Goal: Task Accomplishment & Management: Manage account settings

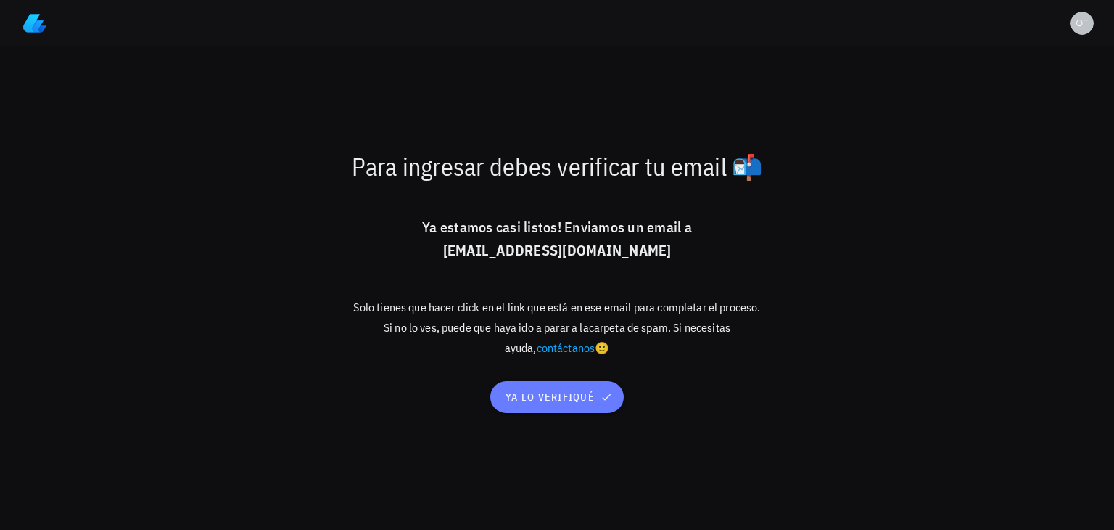
click at [574, 398] on span "ya lo verifiqué" at bounding box center [557, 396] width 104 height 13
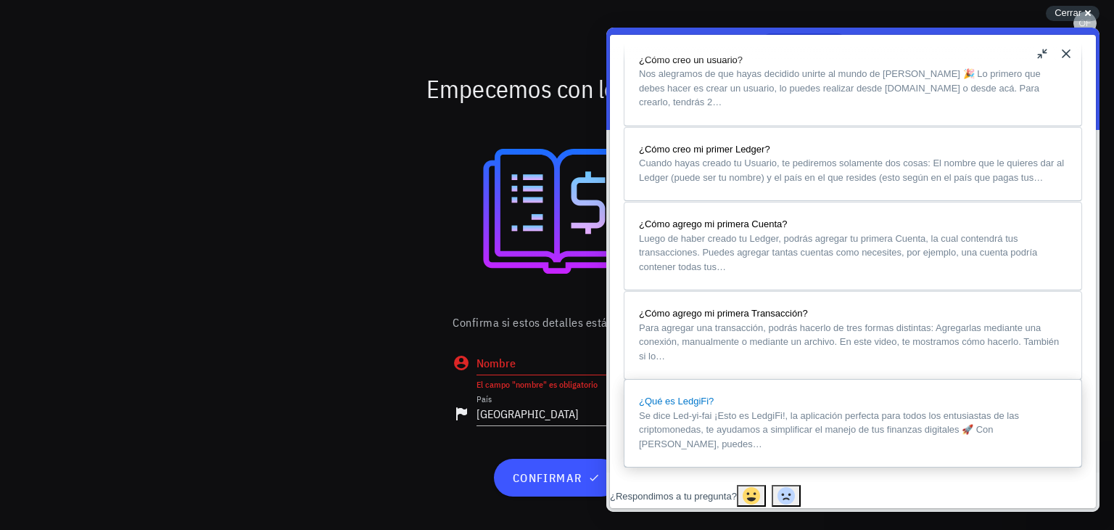
scroll to position [1261, 0]
click at [1067, 56] on button "Close" at bounding box center [1066, 53] width 23 height 23
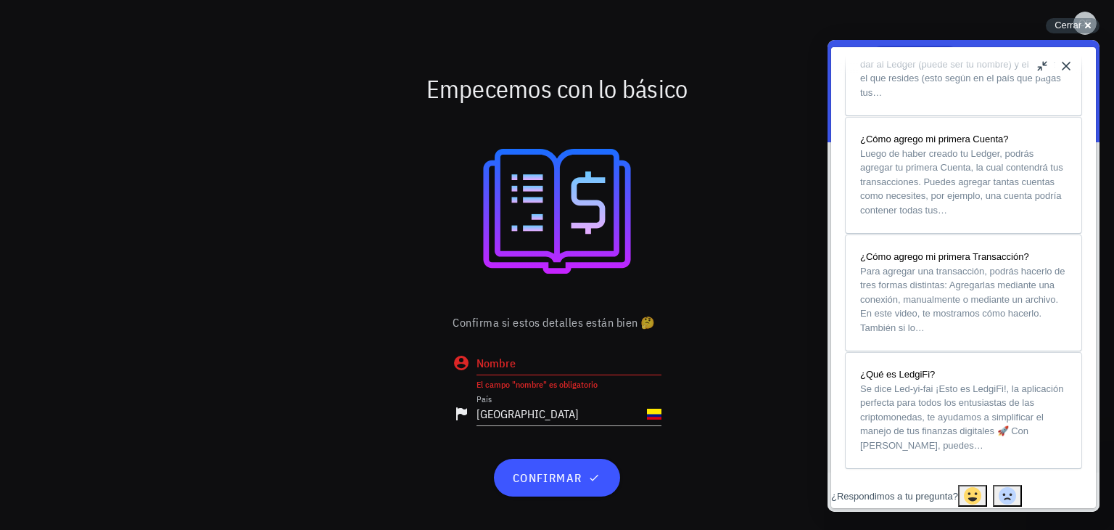
scroll to position [1159, 0]
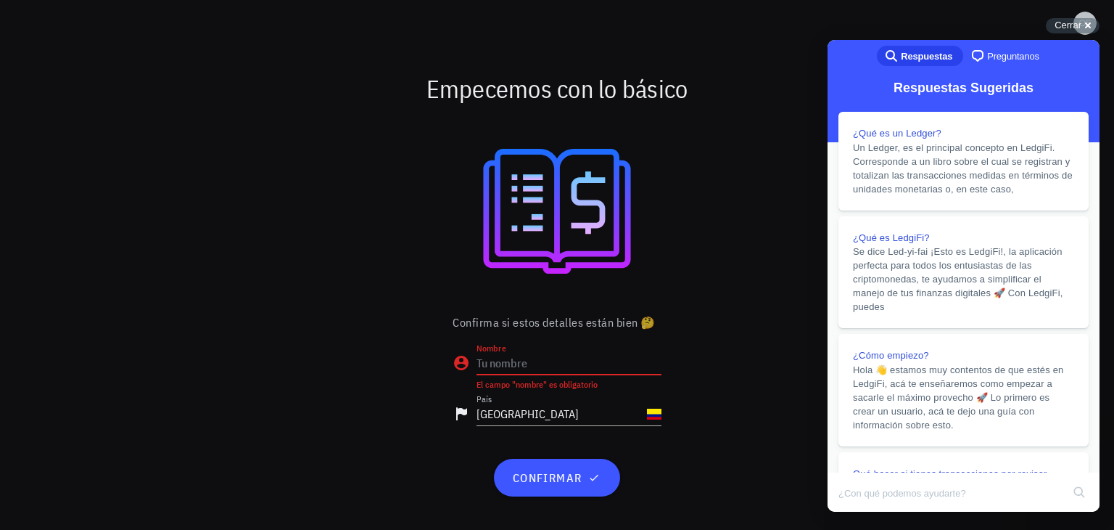
click at [529, 360] on input "Nombre" at bounding box center [569, 362] width 185 height 23
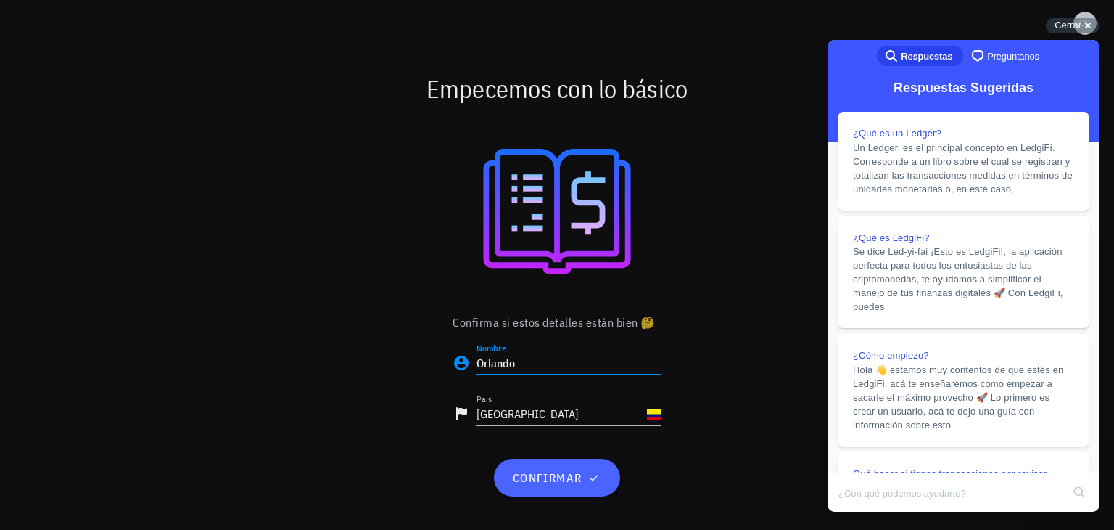
type input "Orlando"
click at [564, 482] on span "confirmar" at bounding box center [556, 477] width 91 height 15
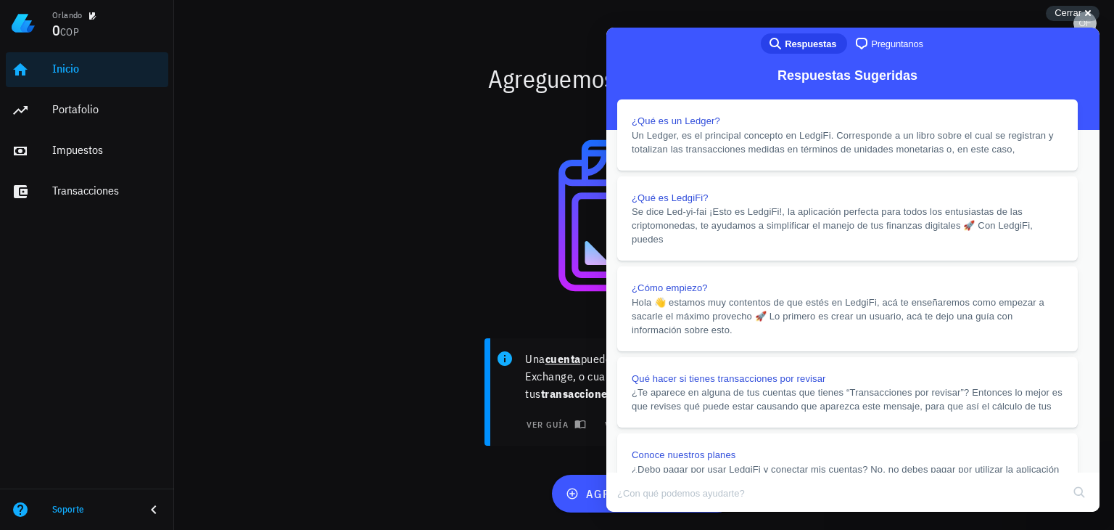
scroll to position [1180, 0]
click at [230, 76] on div "Agreguemos tu primera cuenta" at bounding box center [645, 78] width 860 height 46
click at [92, 146] on div "Impuestos" at bounding box center [107, 150] width 110 height 14
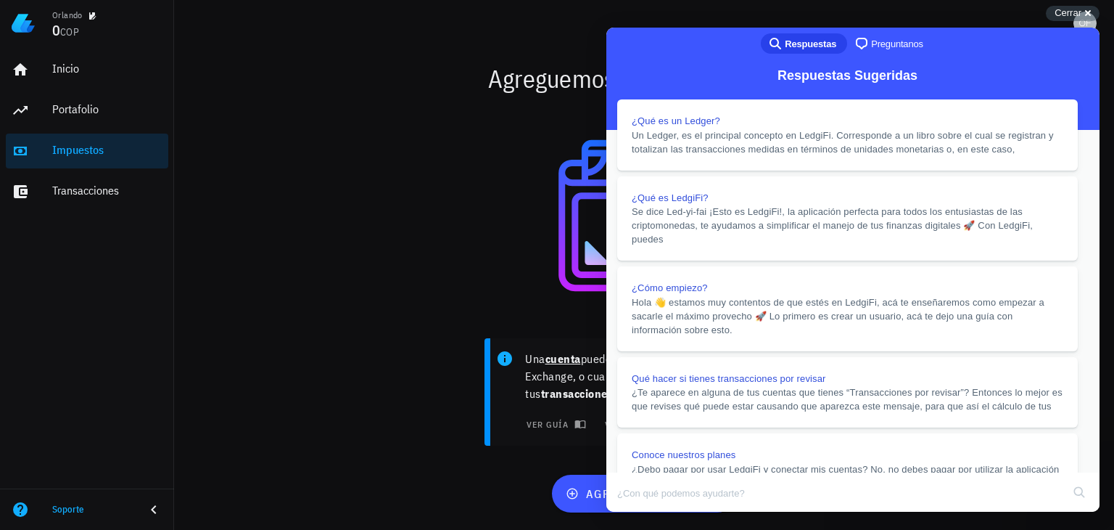
click at [96, 149] on div "Impuestos" at bounding box center [107, 150] width 110 height 14
click at [633, 512] on button "Close" at bounding box center [620, 521] width 26 height 19
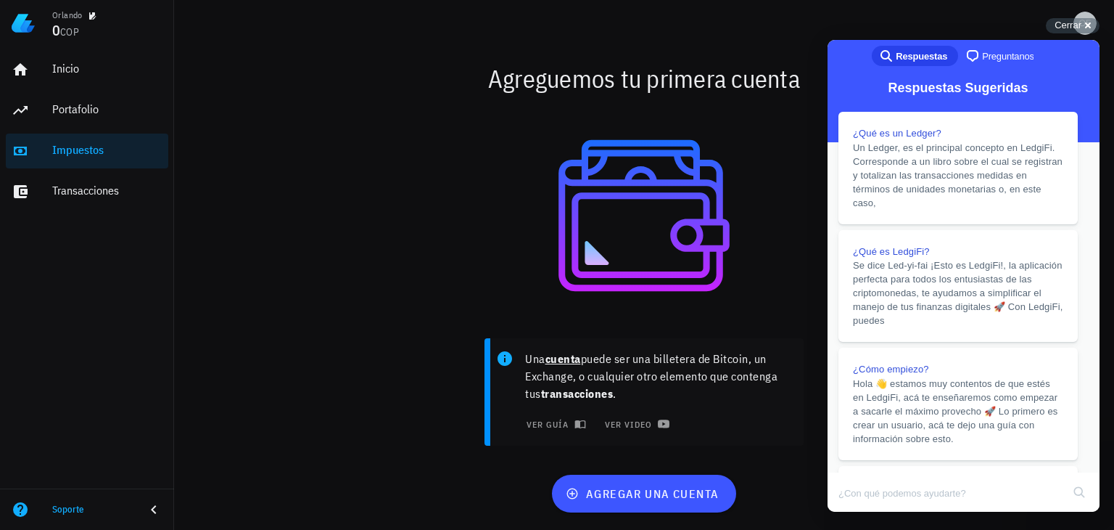
scroll to position [1175, 0]
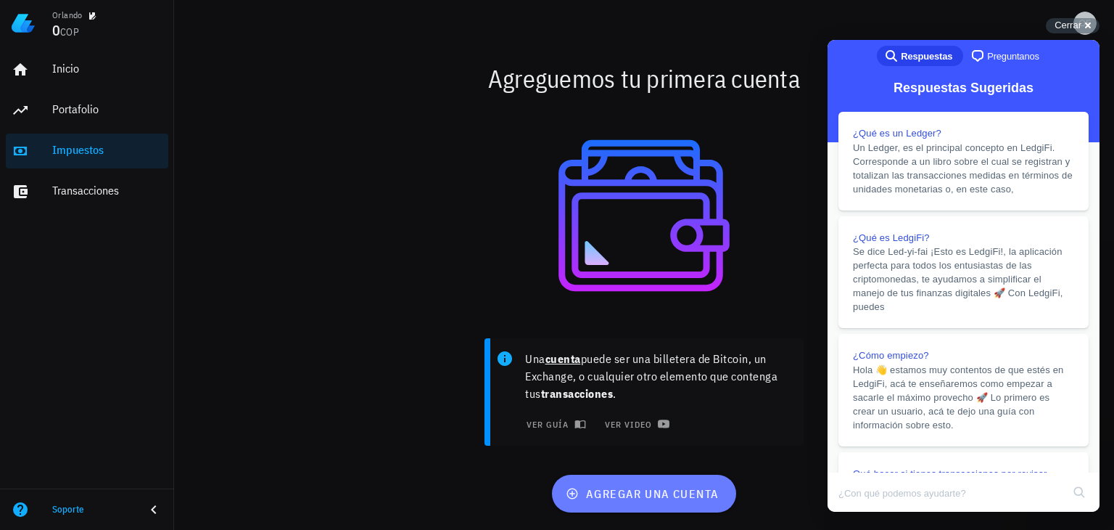
click at [662, 494] on span "agregar una cuenta" at bounding box center [644, 493] width 150 height 15
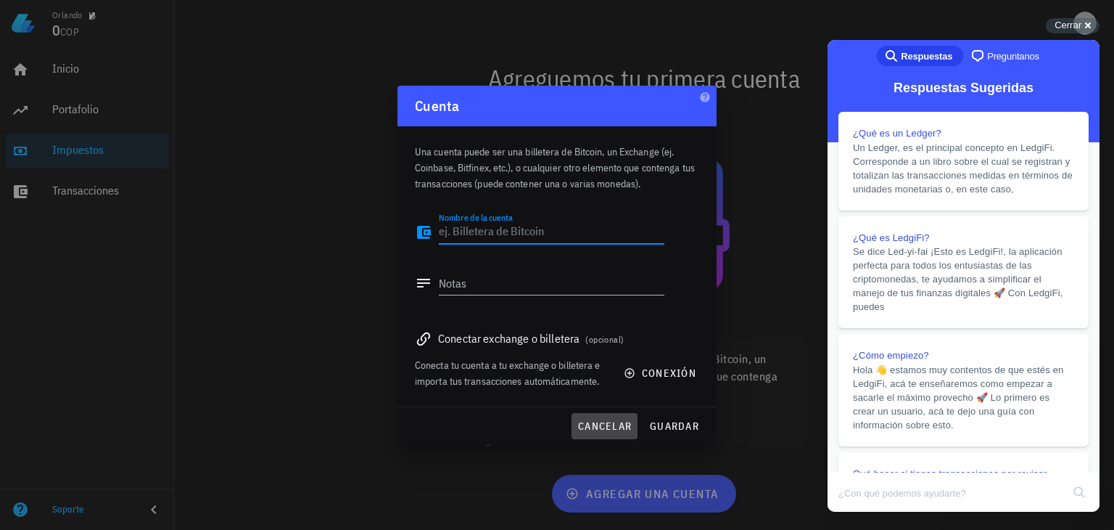
click at [604, 424] on span "cancelar" at bounding box center [604, 425] width 54 height 13
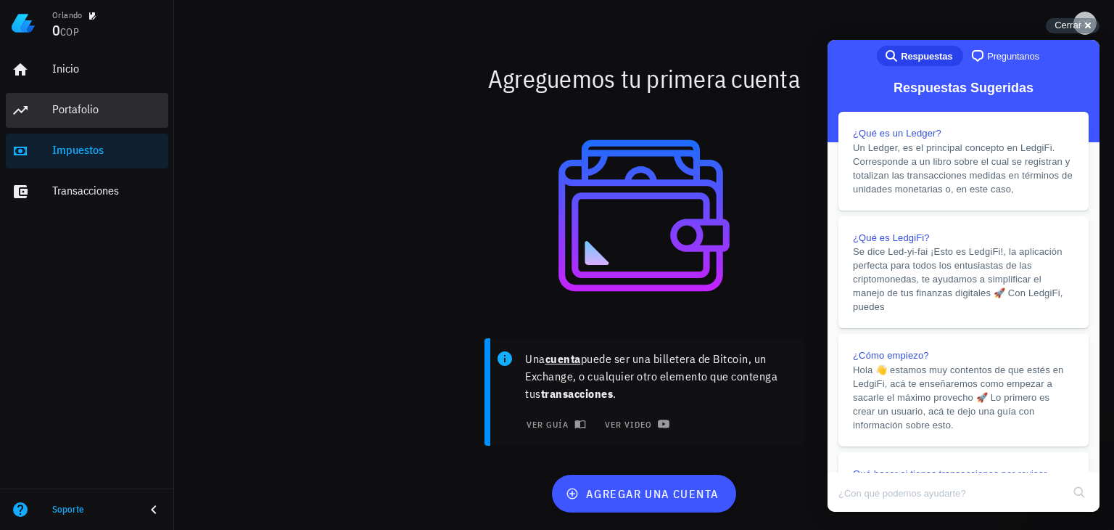
click at [78, 109] on div "Portafolio" at bounding box center [107, 109] width 110 height 14
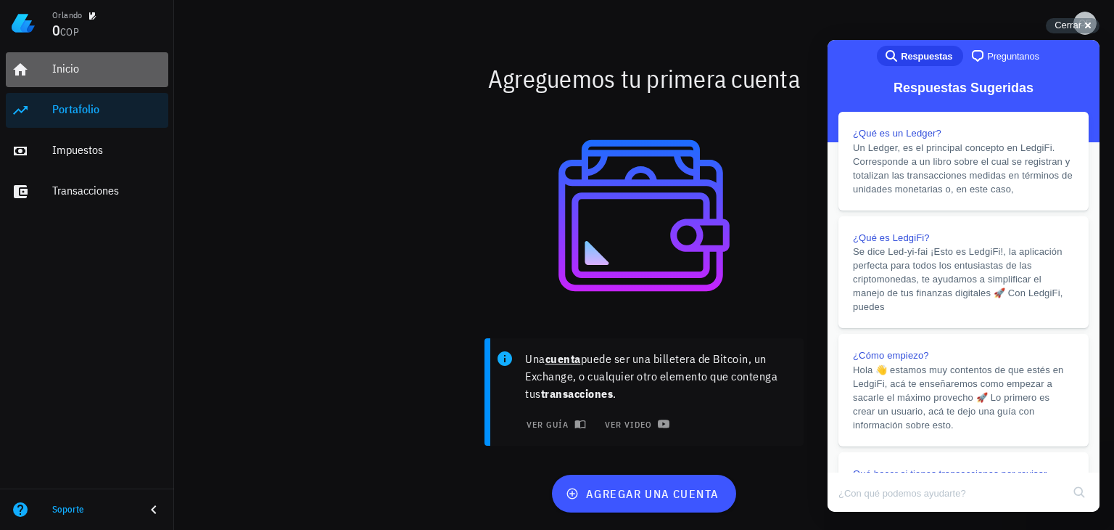
click at [67, 71] on div "Inicio" at bounding box center [107, 69] width 110 height 14
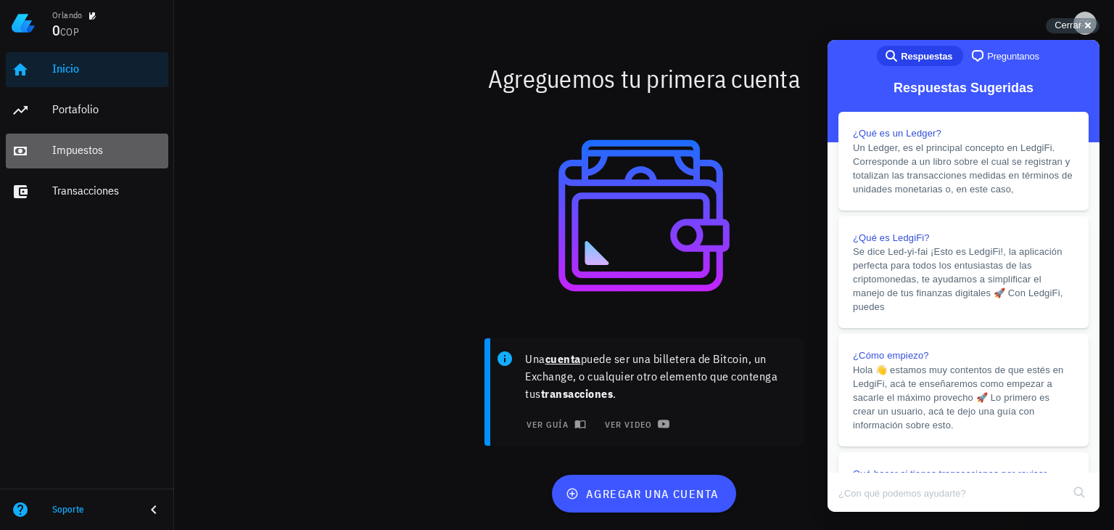
click at [84, 153] on div "Impuestos" at bounding box center [107, 150] width 110 height 14
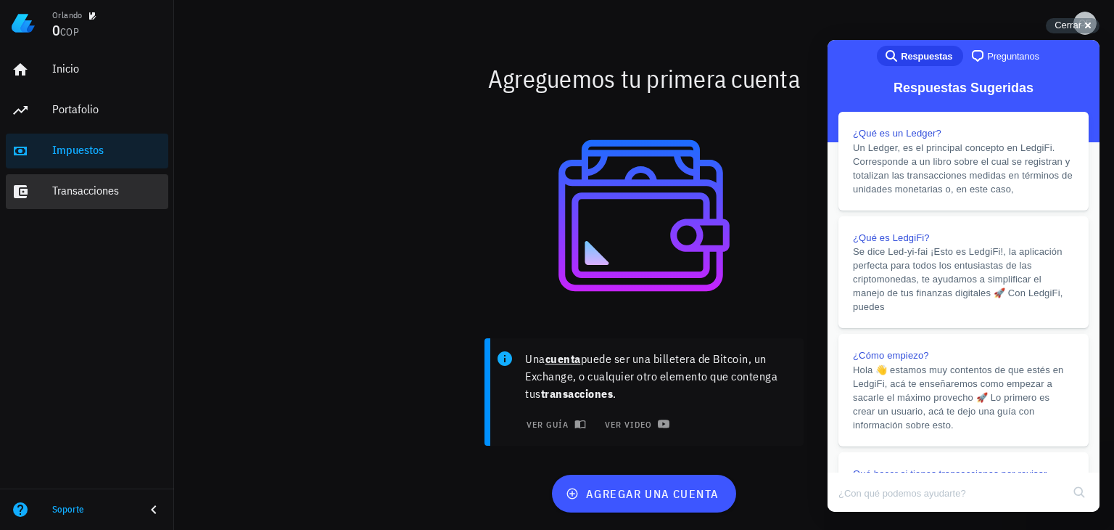
click at [87, 197] on div "Transacciones" at bounding box center [107, 191] width 110 height 14
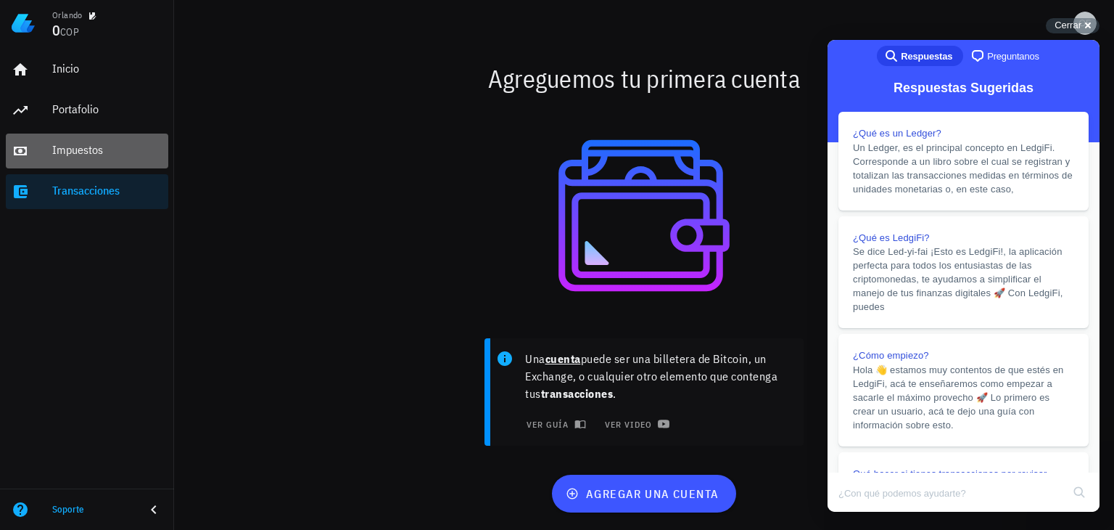
click at [99, 145] on div "Impuestos" at bounding box center [107, 150] width 110 height 14
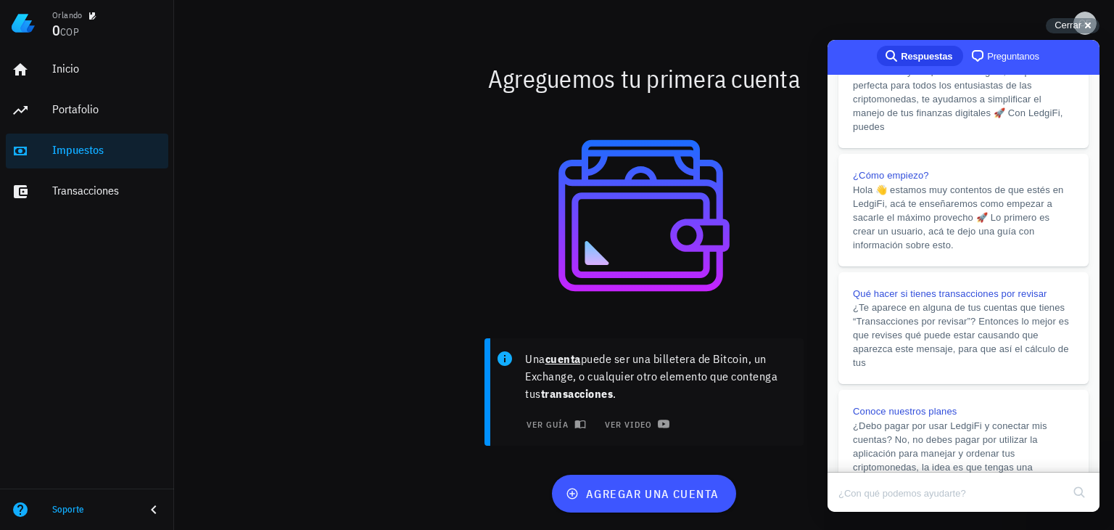
scroll to position [307, 0]
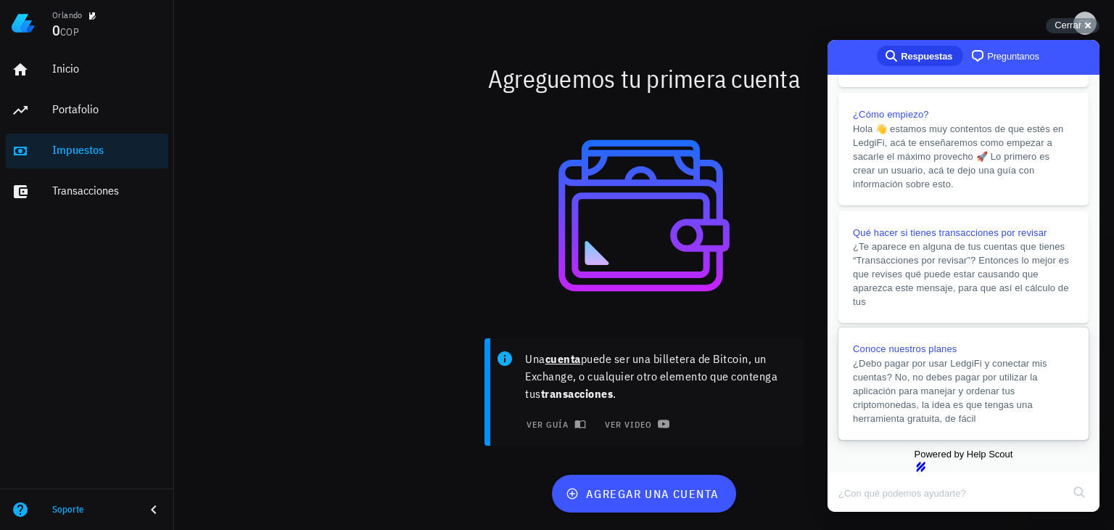
click at [1000, 358] on span "¿Debo pagar por usar LedgiFi y conectar mis cuentas? No, no debes pagar por uti…" at bounding box center [950, 391] width 194 height 66
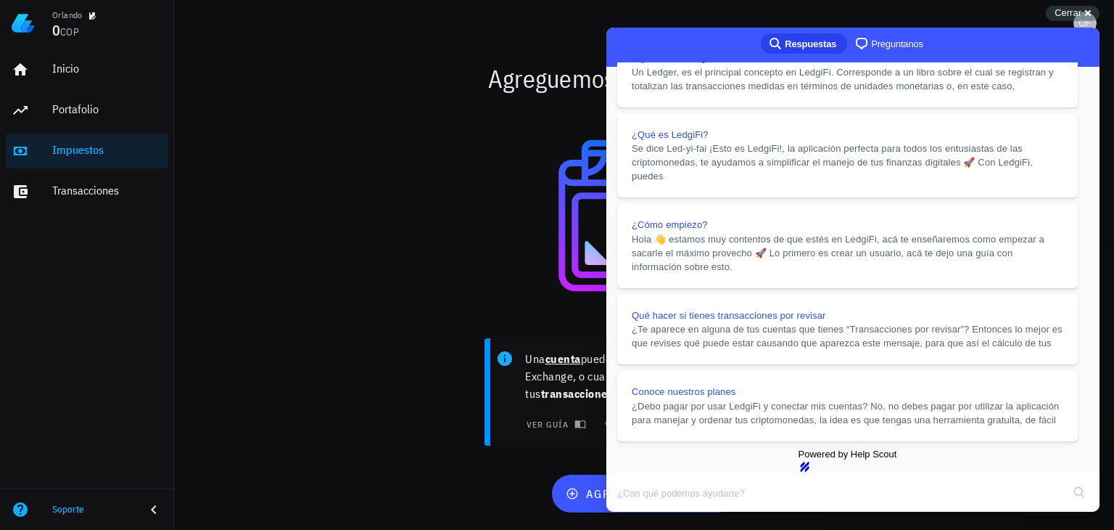
scroll to position [0, 0]
click at [351, 99] on div "Agreguemos tu primera cuenta" at bounding box center [645, 78] width 860 height 46
click at [633, 512] on button "Close" at bounding box center [620, 521] width 26 height 19
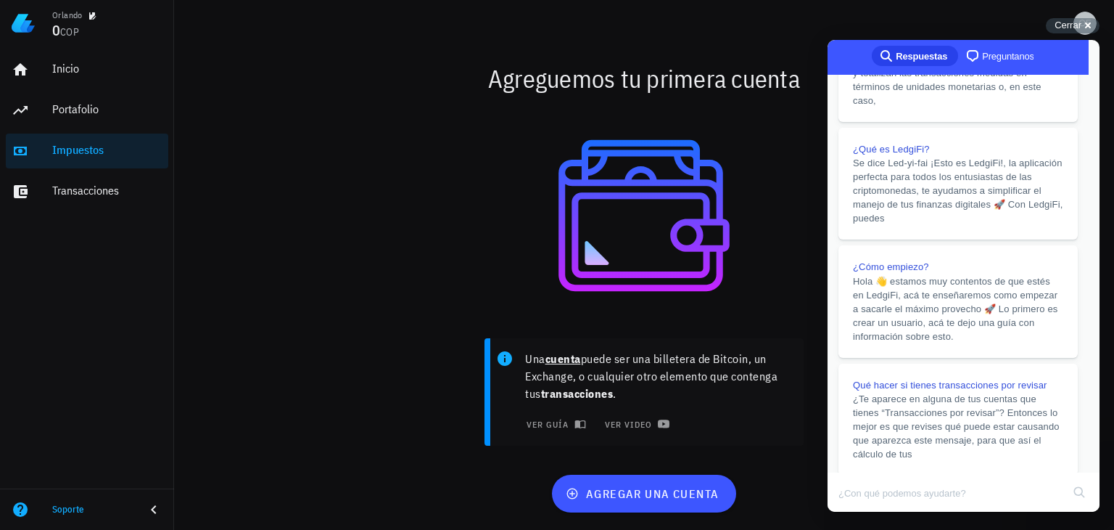
scroll to position [116, 0]
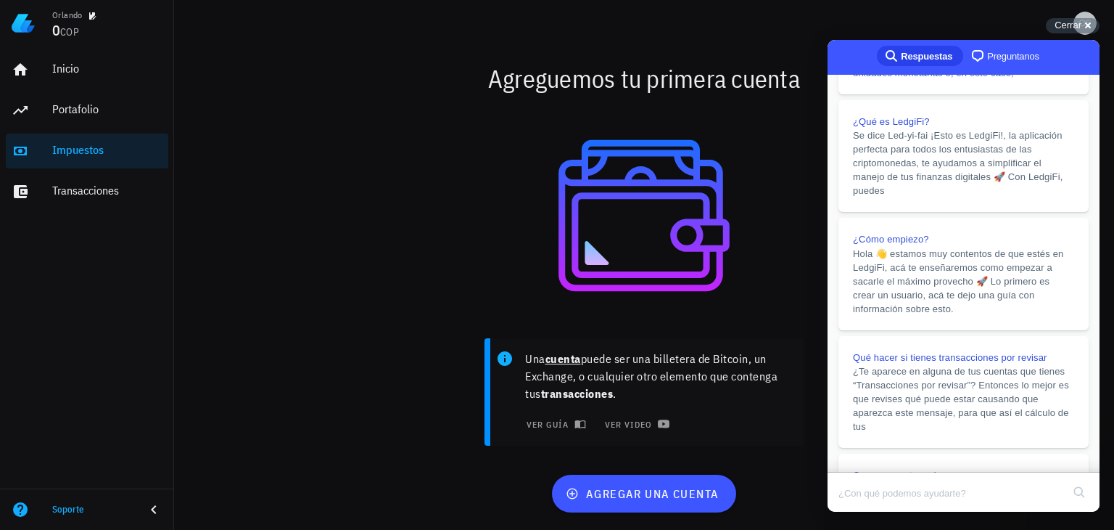
click at [76, 36] on span "COP" at bounding box center [69, 31] width 19 height 13
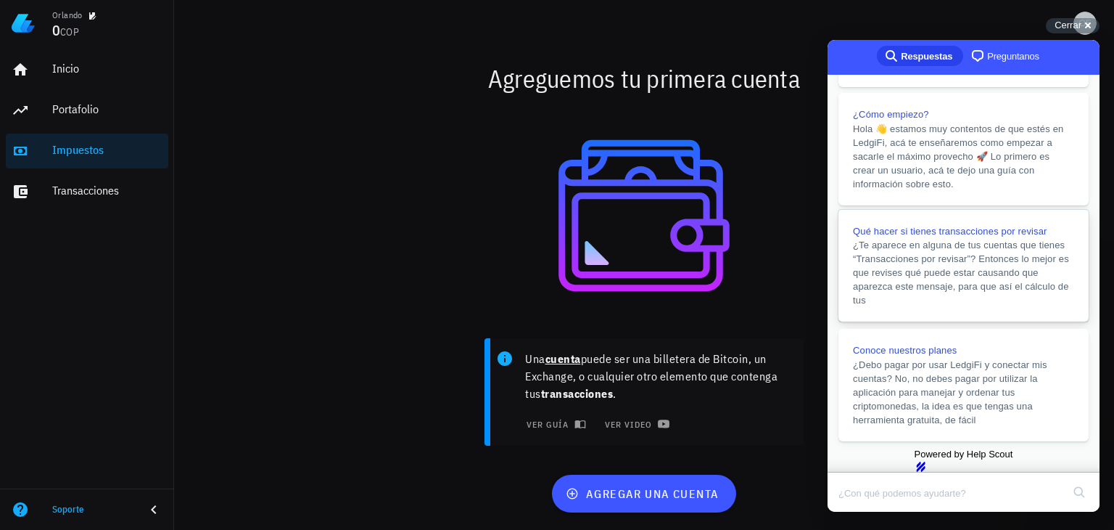
scroll to position [17, 0]
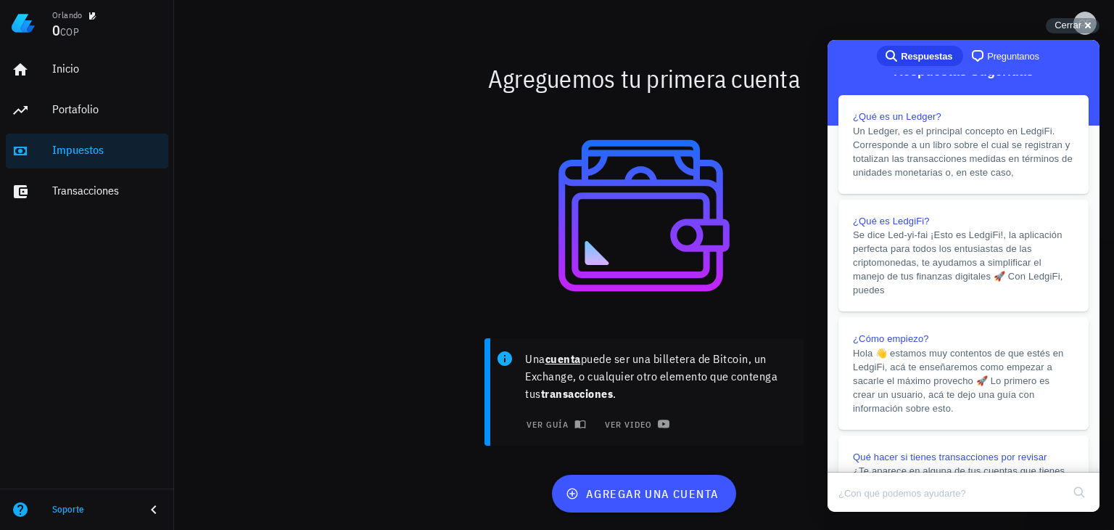
click at [756, 32] on div at bounding box center [644, 23] width 940 height 46
click at [1085, 25] on div "Cerrar cross-small" at bounding box center [1073, 25] width 54 height 15
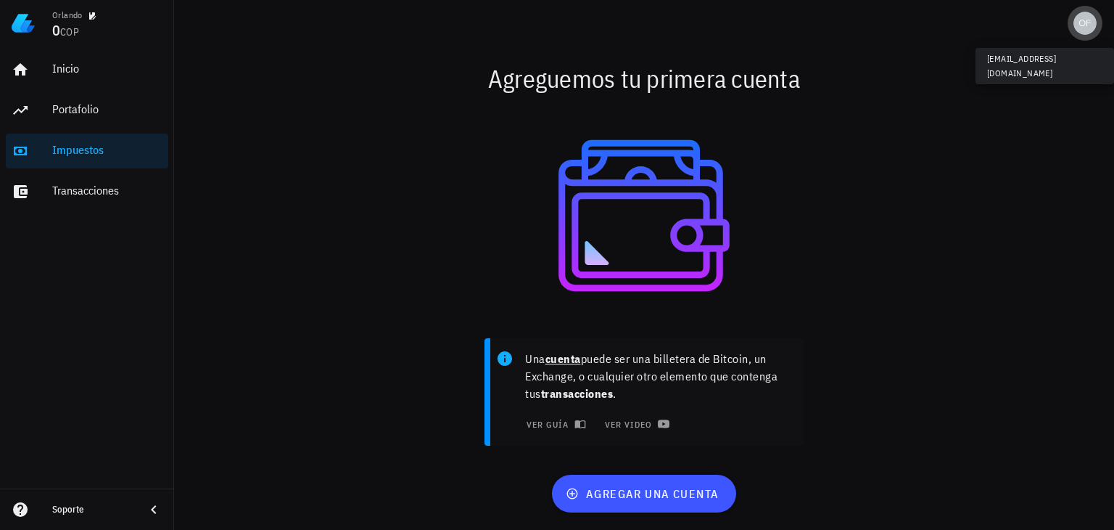
click at [1085, 27] on div "avatar" at bounding box center [1085, 23] width 23 height 23
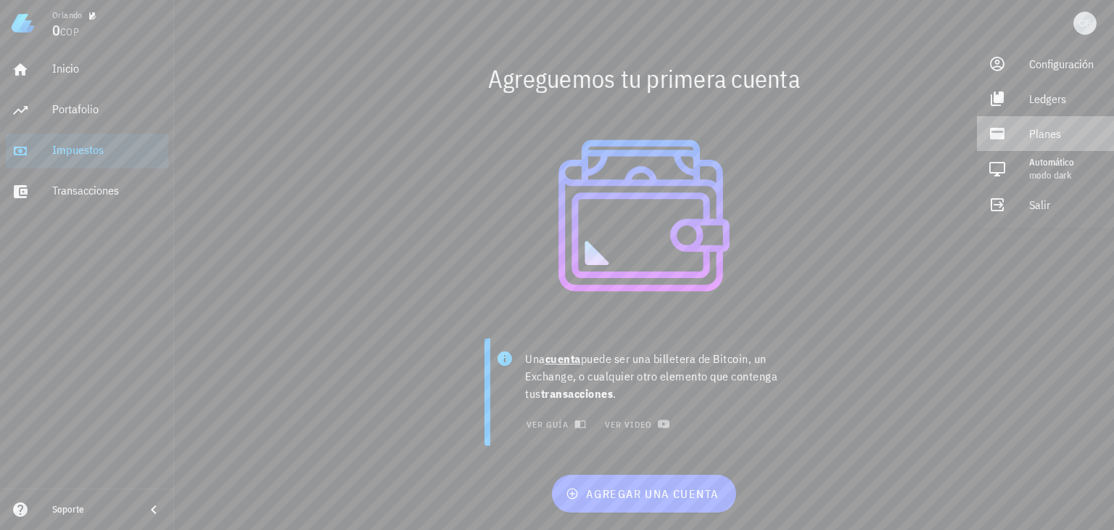
click at [1054, 128] on div "Planes" at bounding box center [1065, 133] width 73 height 29
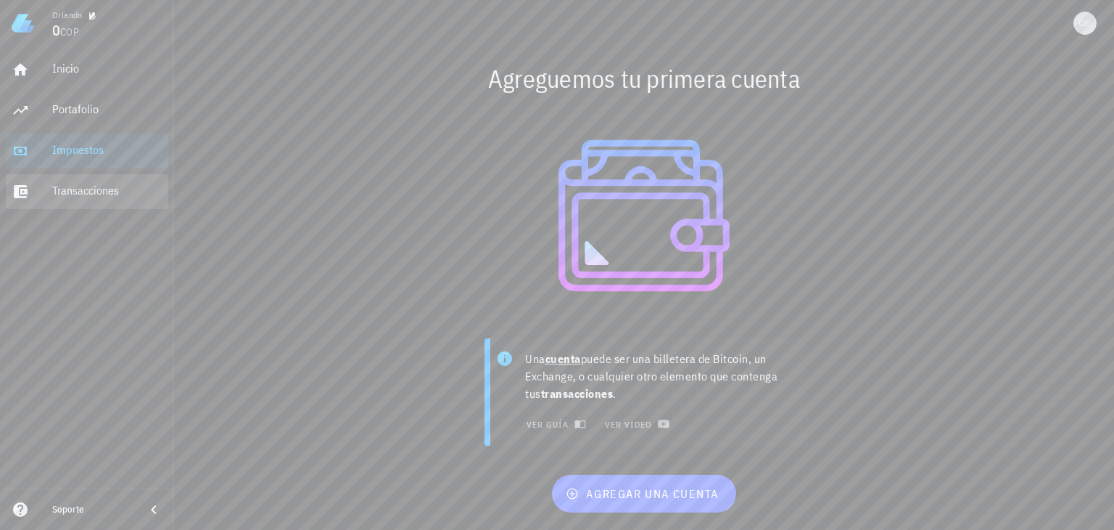
click at [100, 186] on div "Transacciones" at bounding box center [107, 191] width 110 height 14
click at [78, 148] on div "Impuestos" at bounding box center [107, 150] width 110 height 14
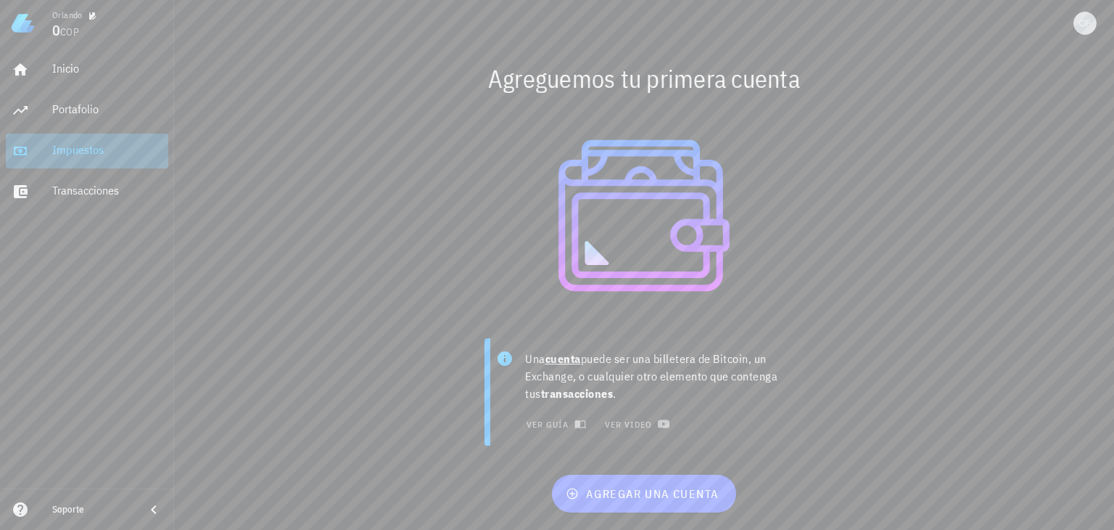
click at [107, 149] on div "Impuestos" at bounding box center [107, 150] width 110 height 14
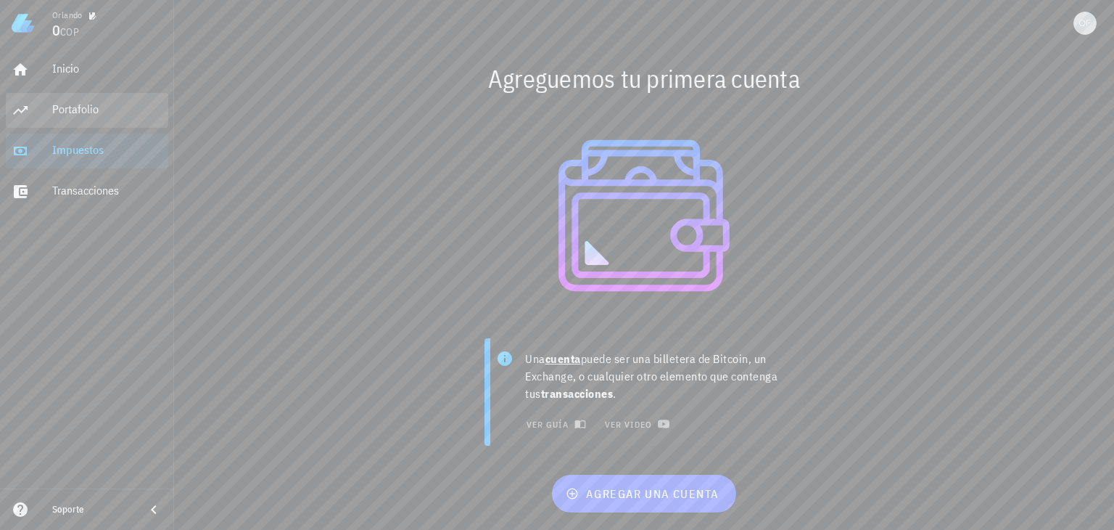
click at [93, 102] on div "Portafolio" at bounding box center [107, 109] width 110 height 14
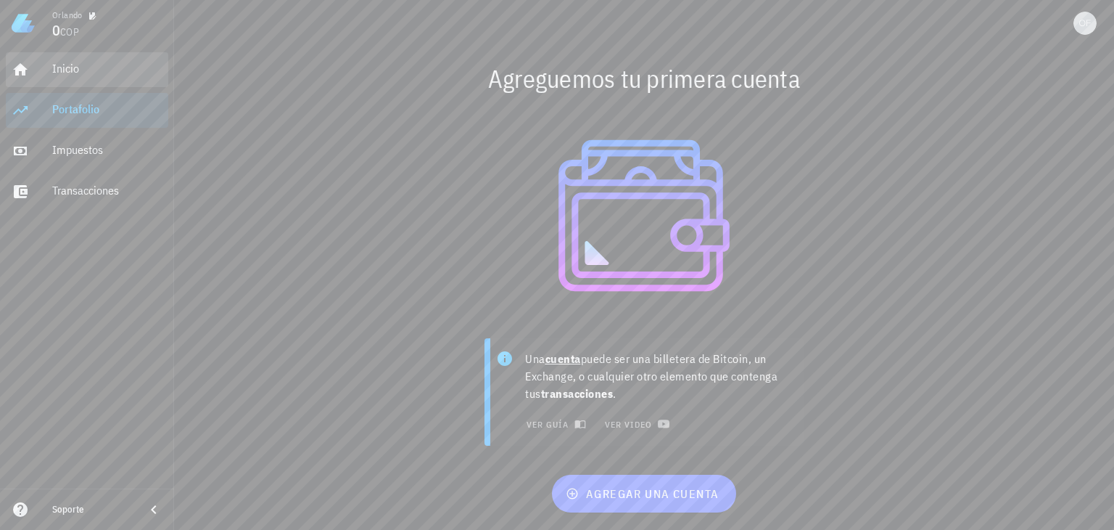
click at [74, 67] on div "Inicio" at bounding box center [107, 69] width 110 height 14
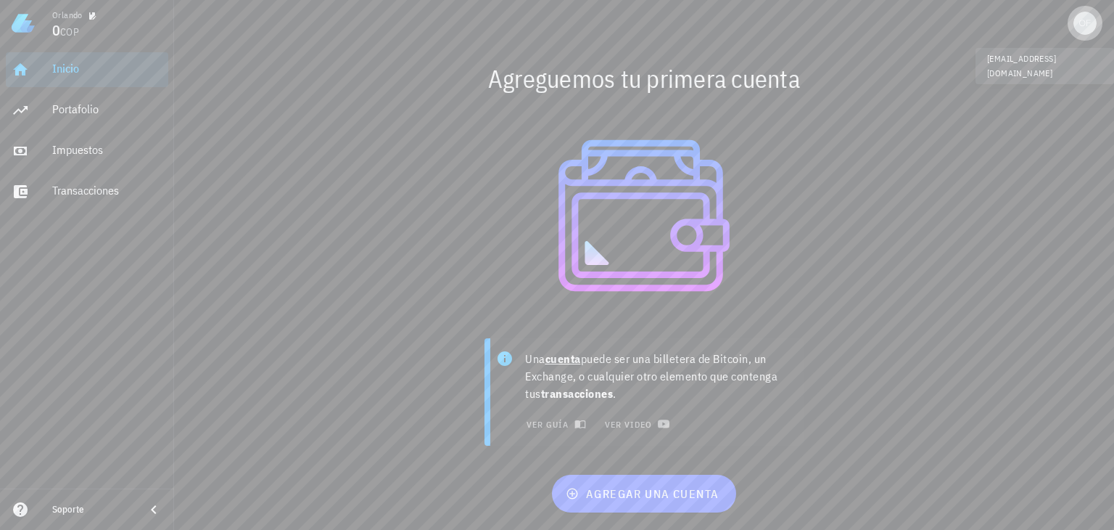
click at [1087, 25] on div "avatar" at bounding box center [1085, 23] width 23 height 23
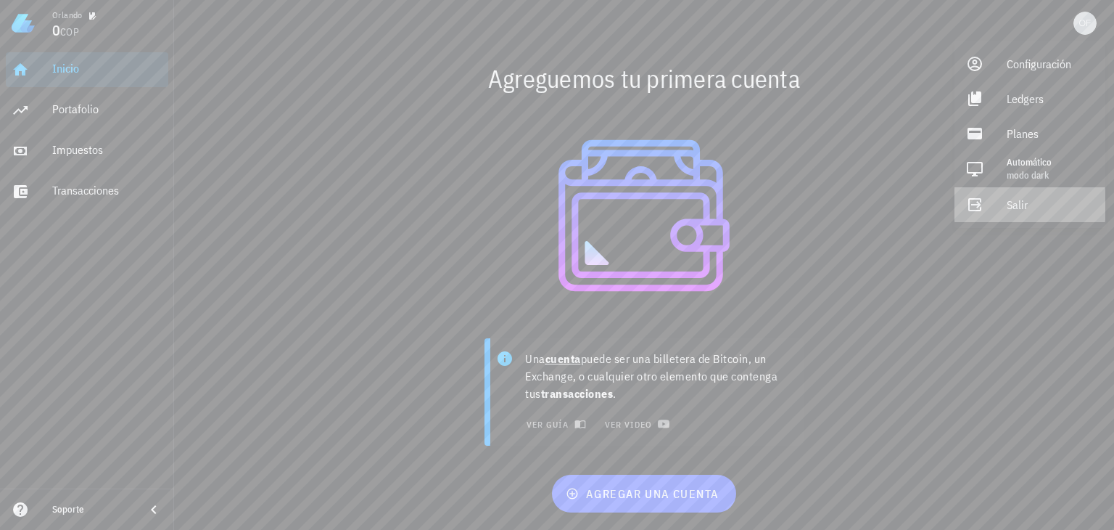
click at [1021, 203] on div "Salir" at bounding box center [1050, 204] width 87 height 29
